Goal: Task Accomplishment & Management: Use online tool/utility

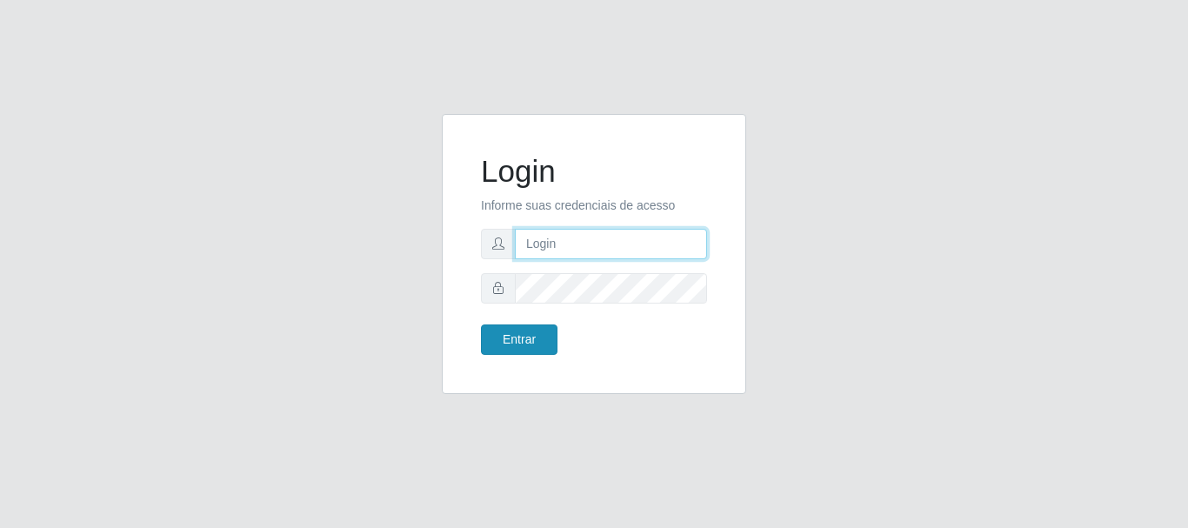
type input "[EMAIL_ADDRESS][DOMAIN_NAME]"
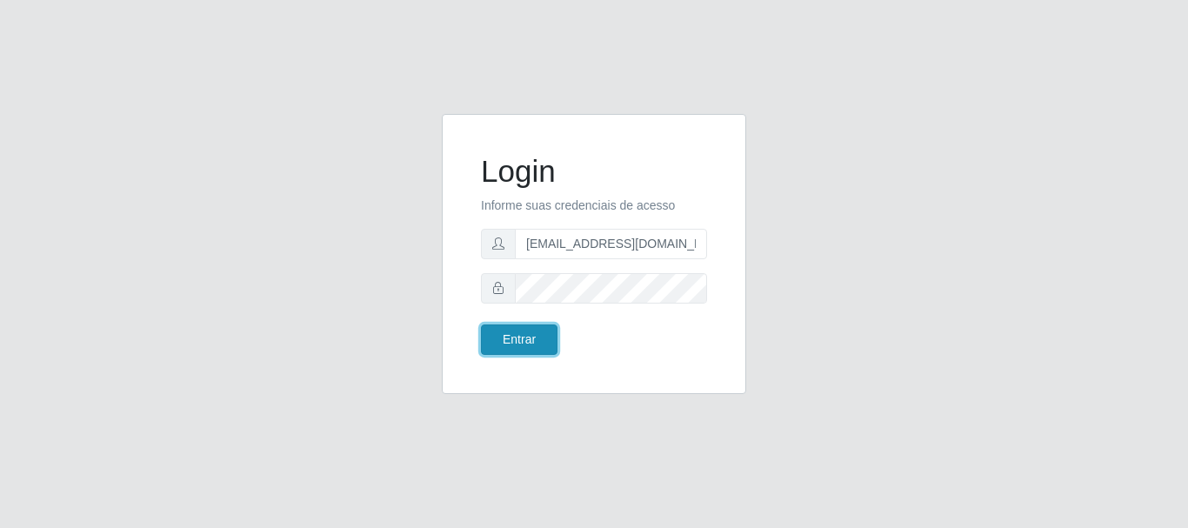
click at [516, 334] on button "Entrar" at bounding box center [519, 339] width 77 height 30
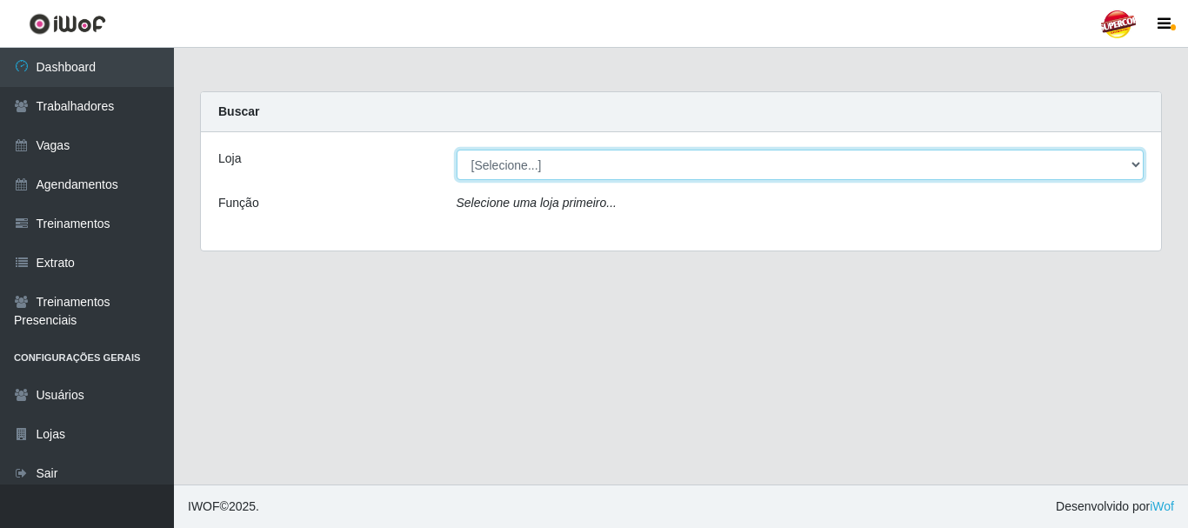
click at [1132, 162] on select "[Selecione...] Supercop - [GEOGRAPHIC_DATA]" at bounding box center [800, 165] width 688 height 30
select select "522"
click at [456, 150] on select "[Selecione...] Supercop - [GEOGRAPHIC_DATA]" at bounding box center [800, 165] width 688 height 30
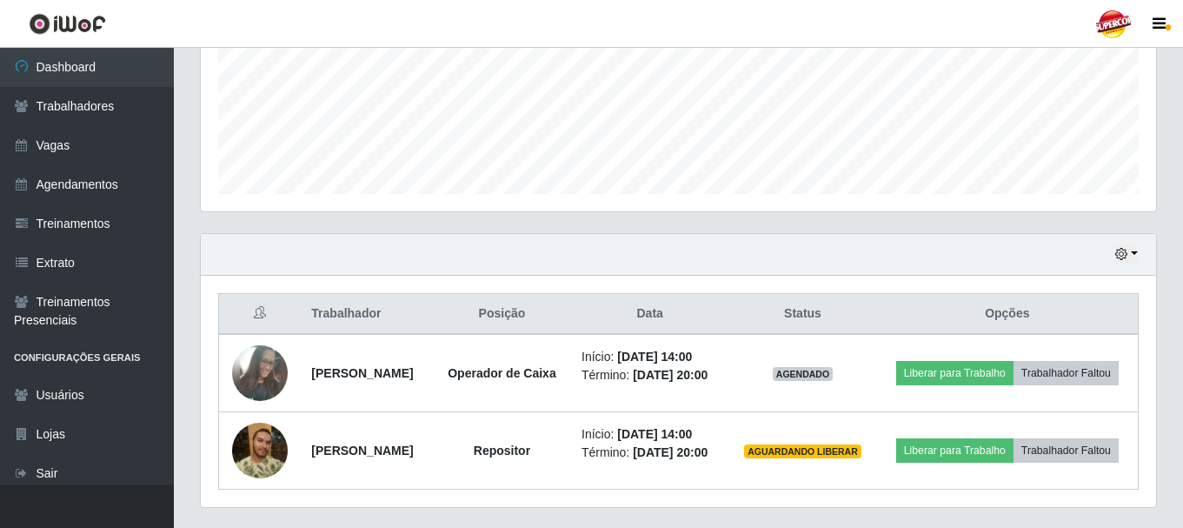
scroll to position [435, 0]
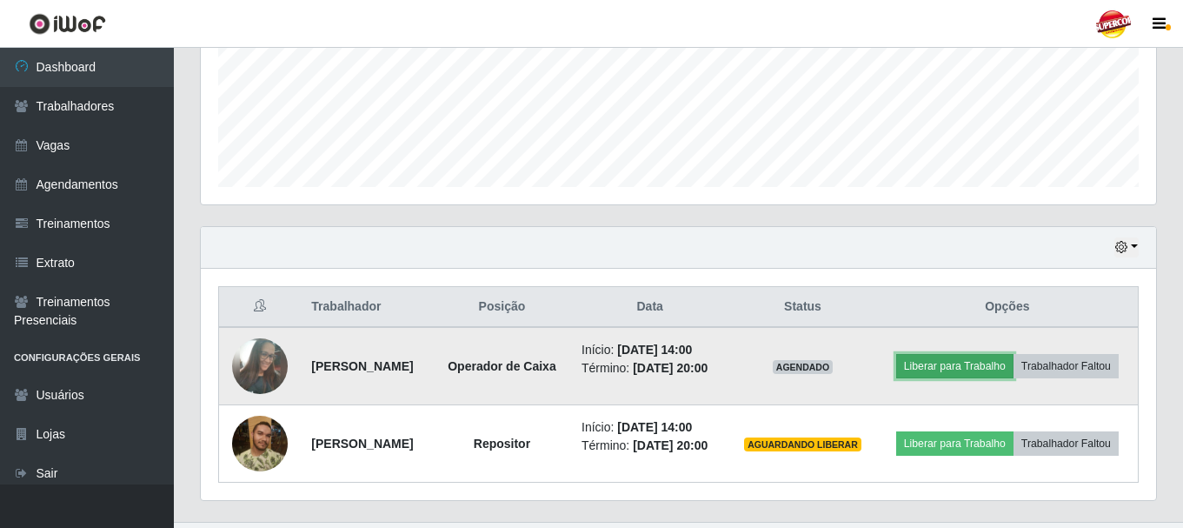
click at [1014, 361] on button "Liberar para Trabalho" at bounding box center [954, 366] width 117 height 24
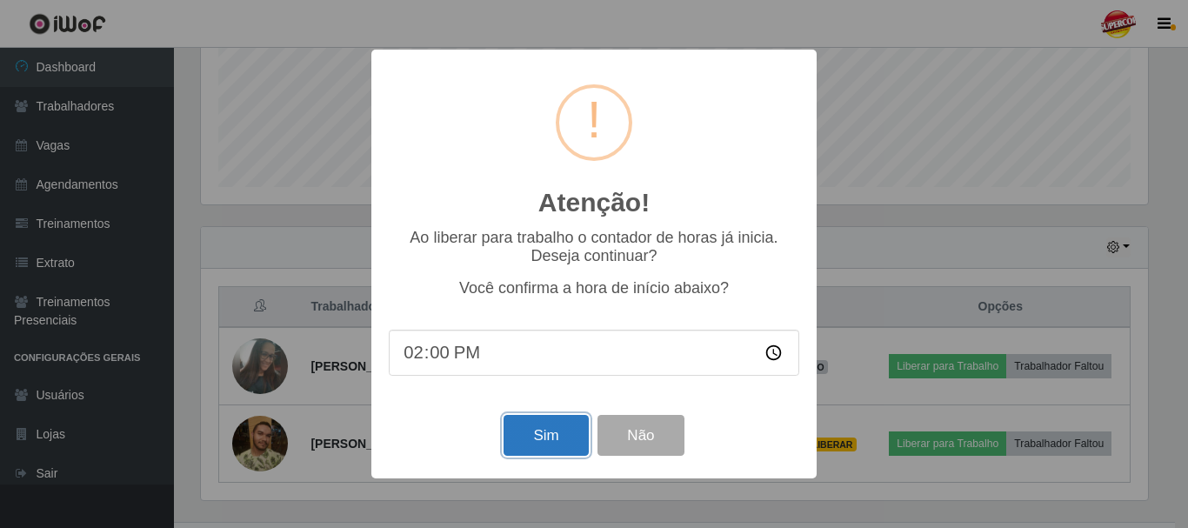
click at [551, 443] on button "Sim" at bounding box center [545, 435] width 84 height 41
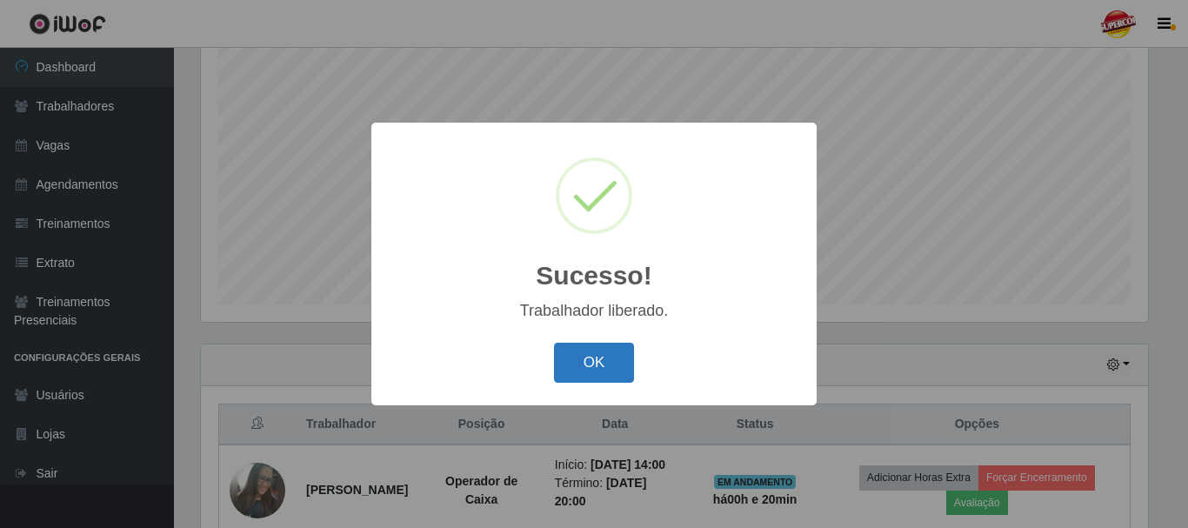
click at [589, 356] on button "OK" at bounding box center [594, 363] width 81 height 41
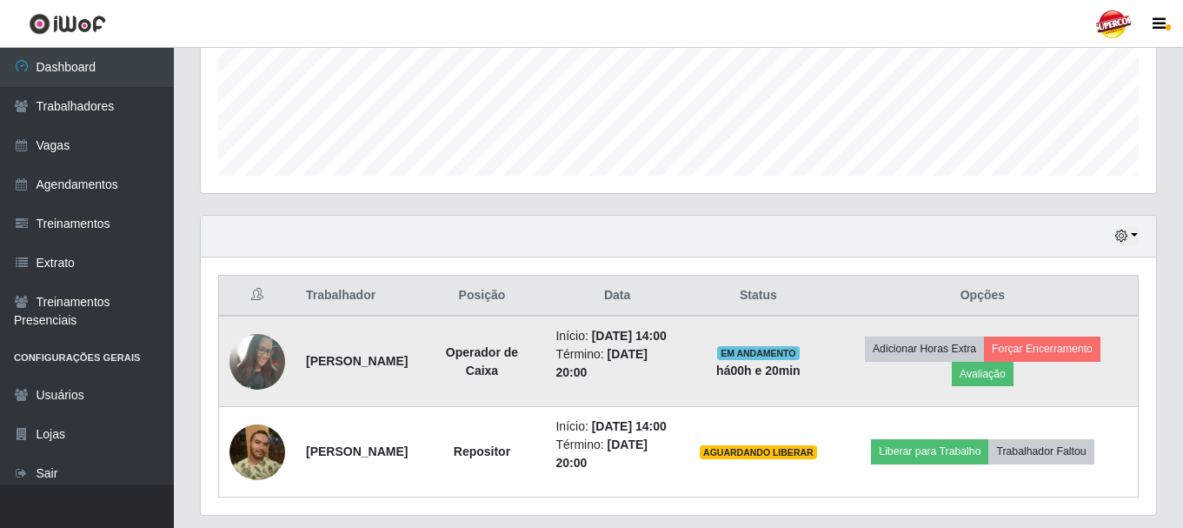
scroll to position [491, 0]
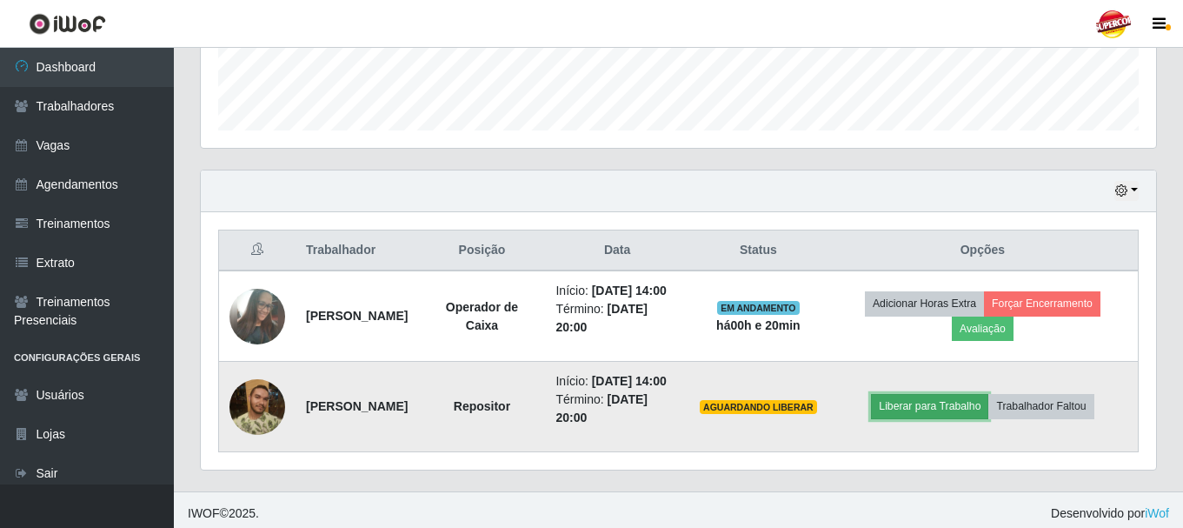
click at [953, 418] on button "Liberar para Trabalho" at bounding box center [929, 406] width 117 height 24
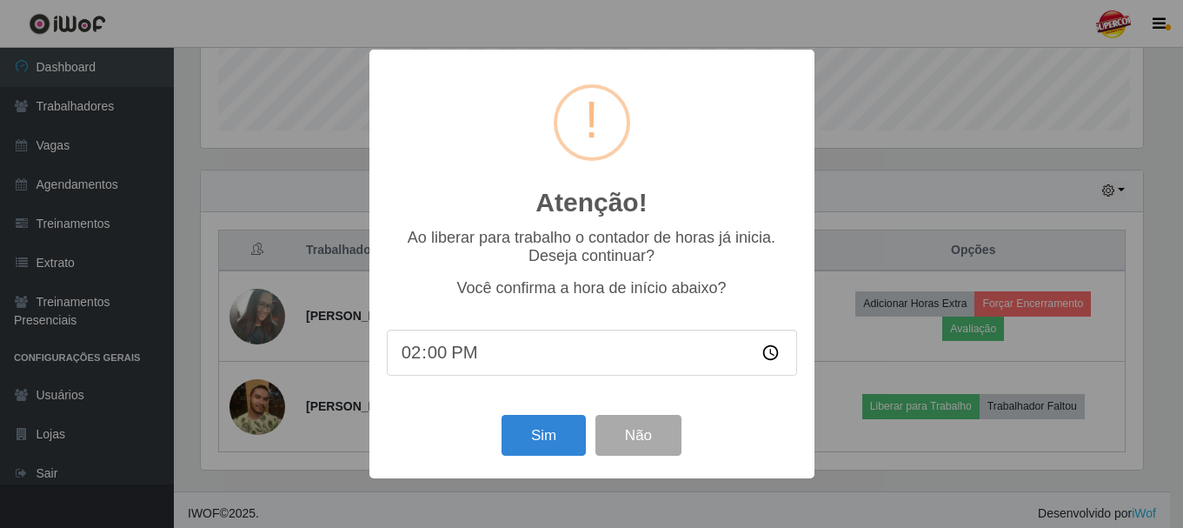
scroll to position [361, 947]
click at [556, 443] on button "Sim" at bounding box center [545, 435] width 84 height 41
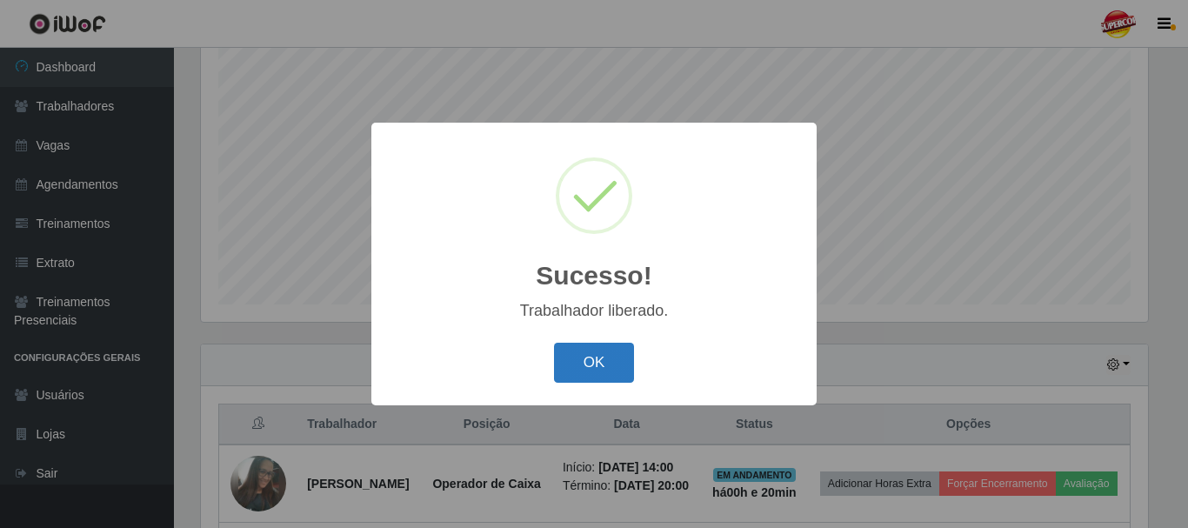
click at [614, 351] on button "OK" at bounding box center [594, 363] width 81 height 41
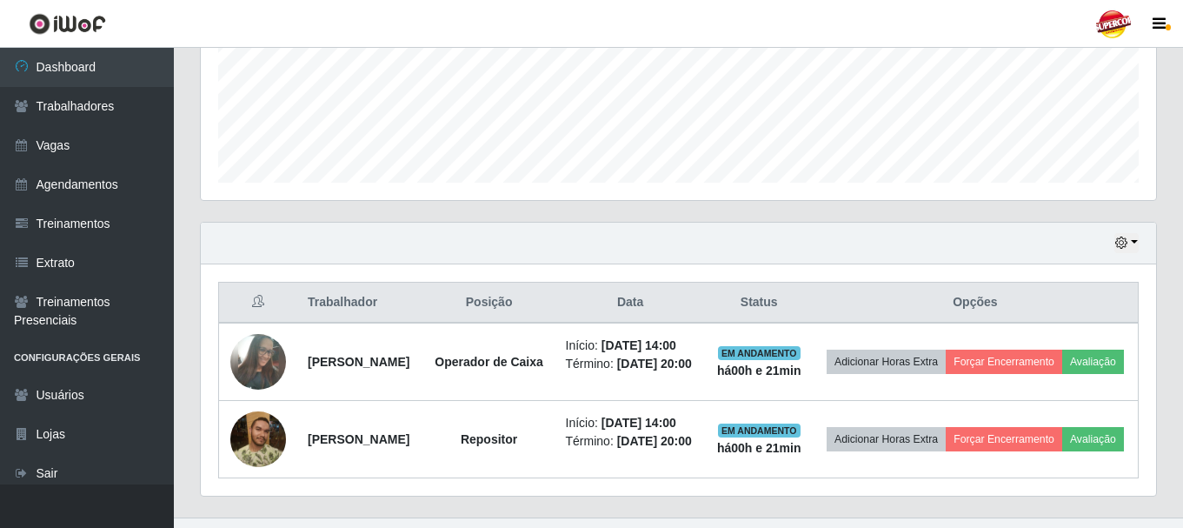
scroll to position [535, 0]
